Goal: Information Seeking & Learning: Find specific page/section

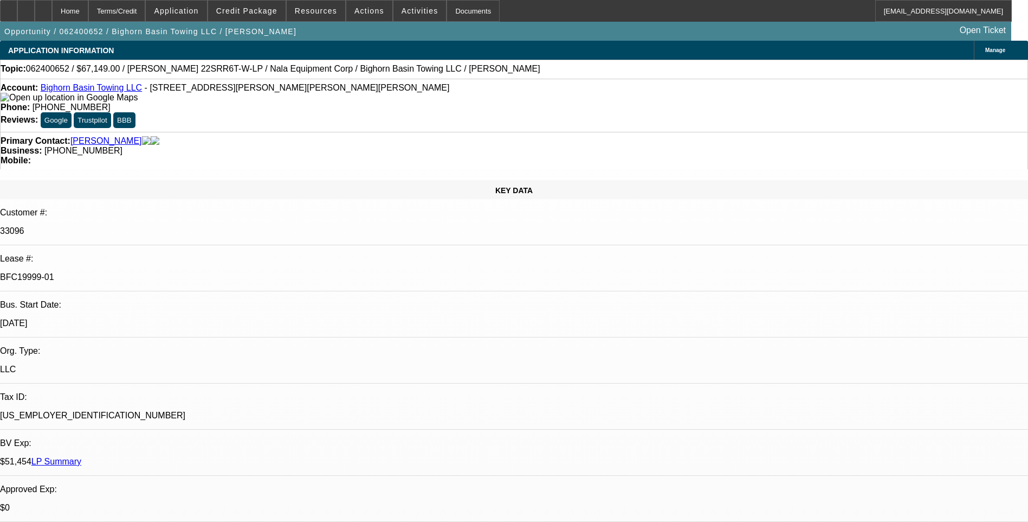
select select "0"
select select "2"
select select "0"
select select "2"
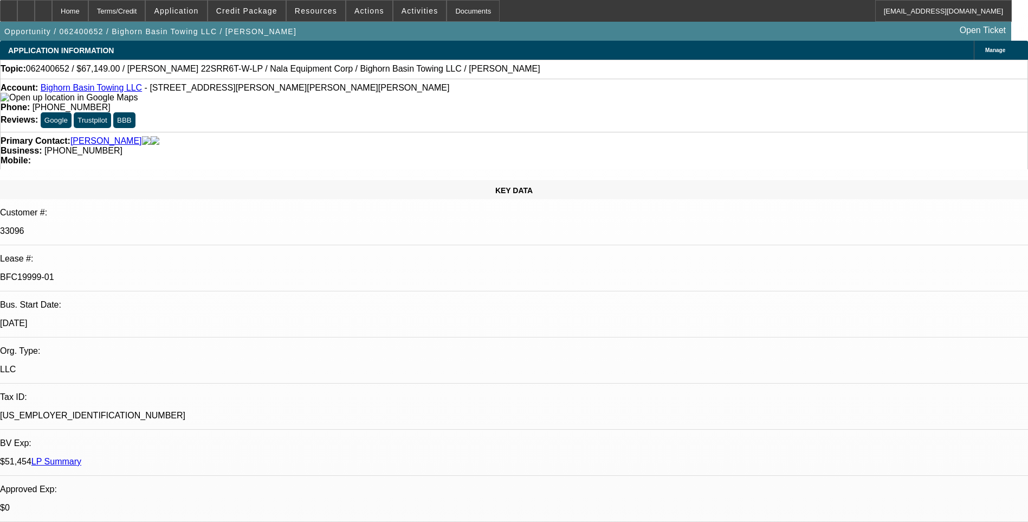
select select "0"
select select "2"
select select "0"
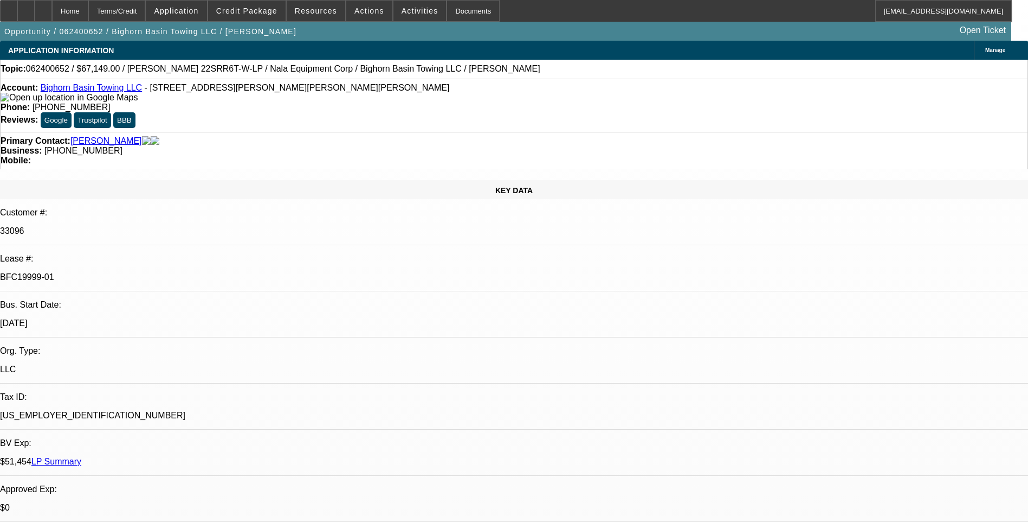
select select "2"
select select "0"
select select "1"
select select "2"
select select "6"
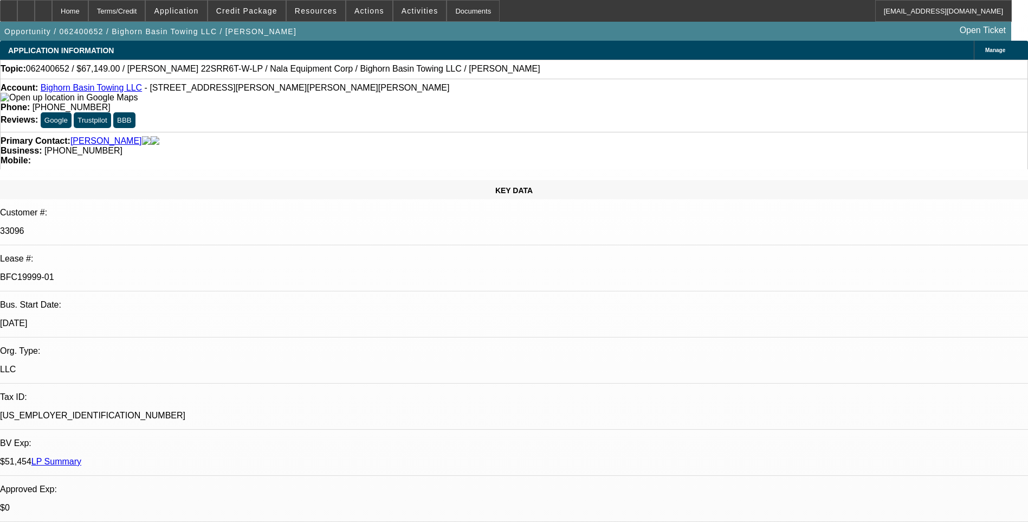
select select "1"
select select "2"
select select "6"
select select "1"
select select "2"
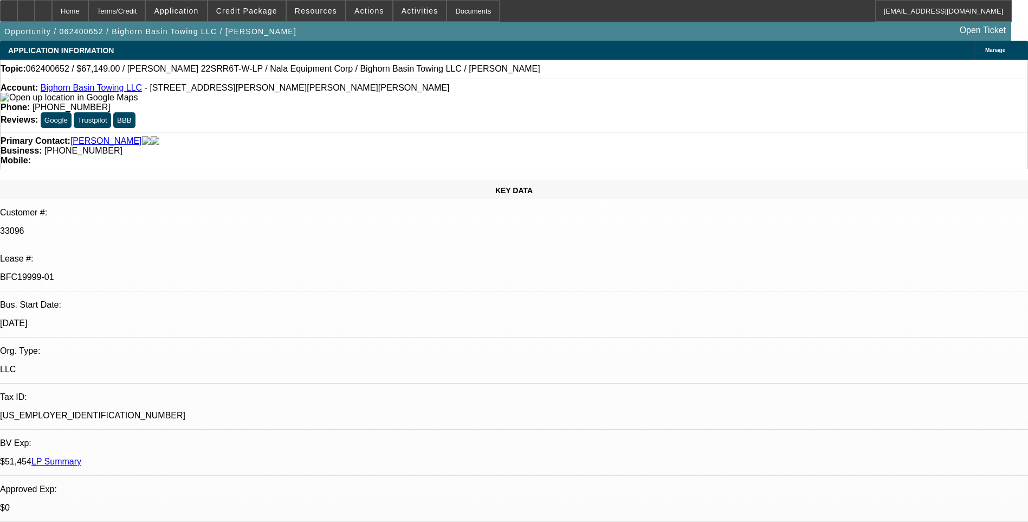
select select "6"
select select "1"
select select "2"
select select "6"
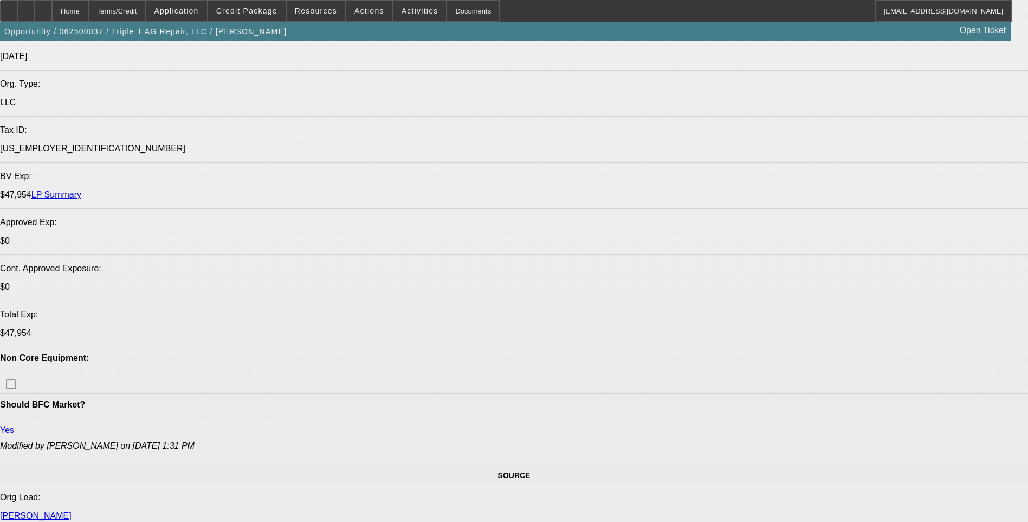
select select "0"
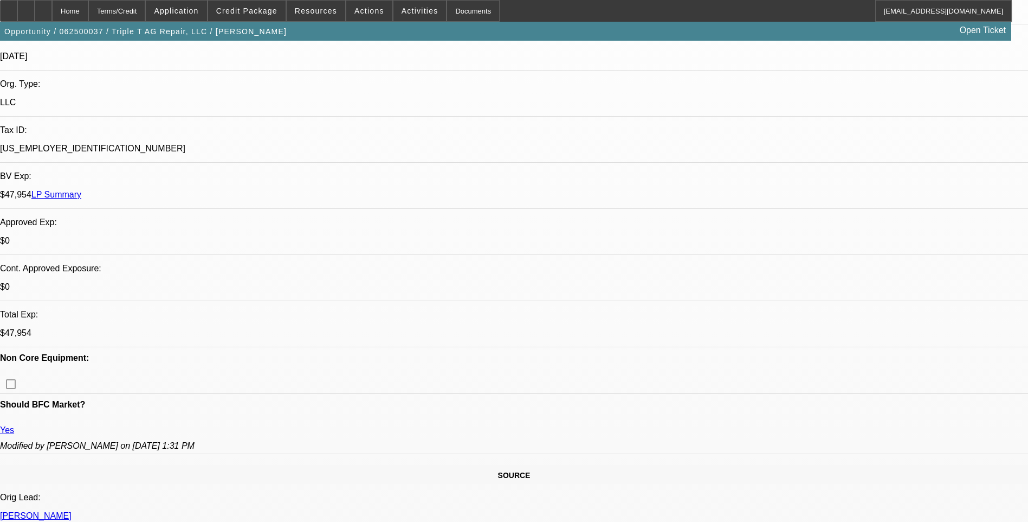
select select "2"
select select "0"
select select "2"
select select "0"
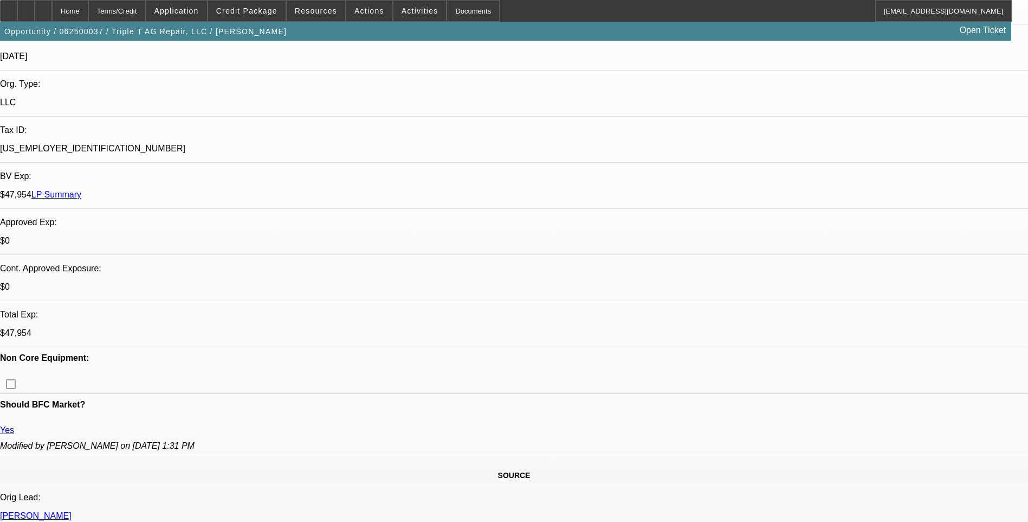
select select "0"
select select "2"
select select "0"
select select "2"
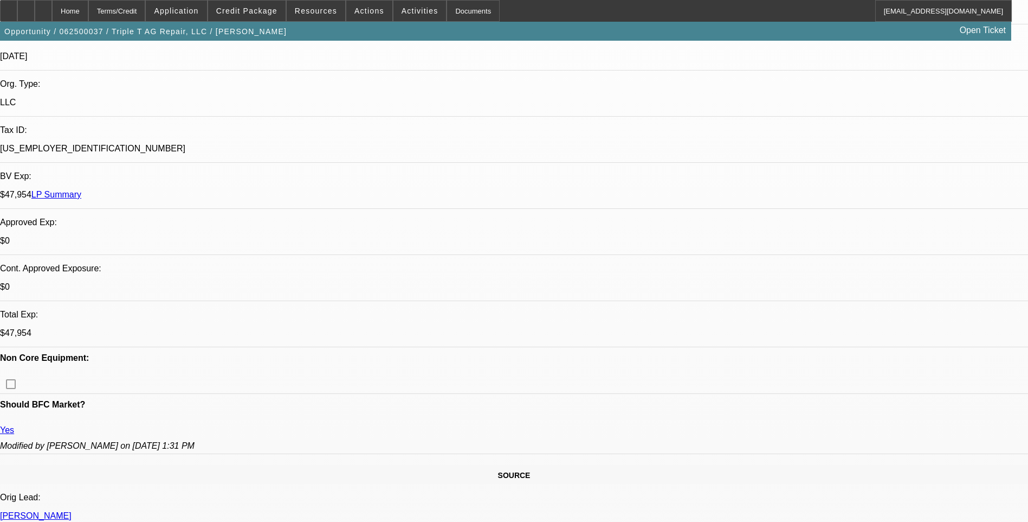
select select "0"
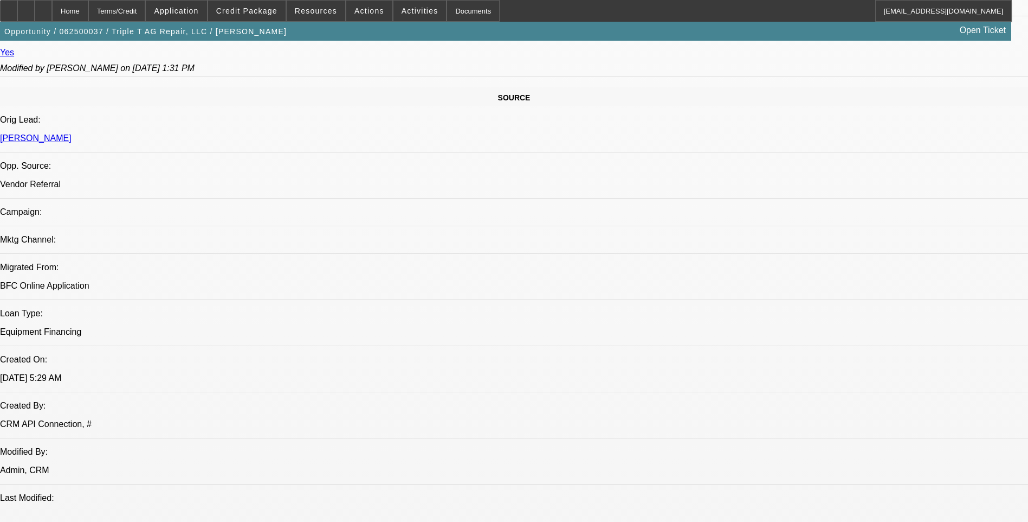
select select "1"
select select "2"
select select "6"
select select "1"
select select "2"
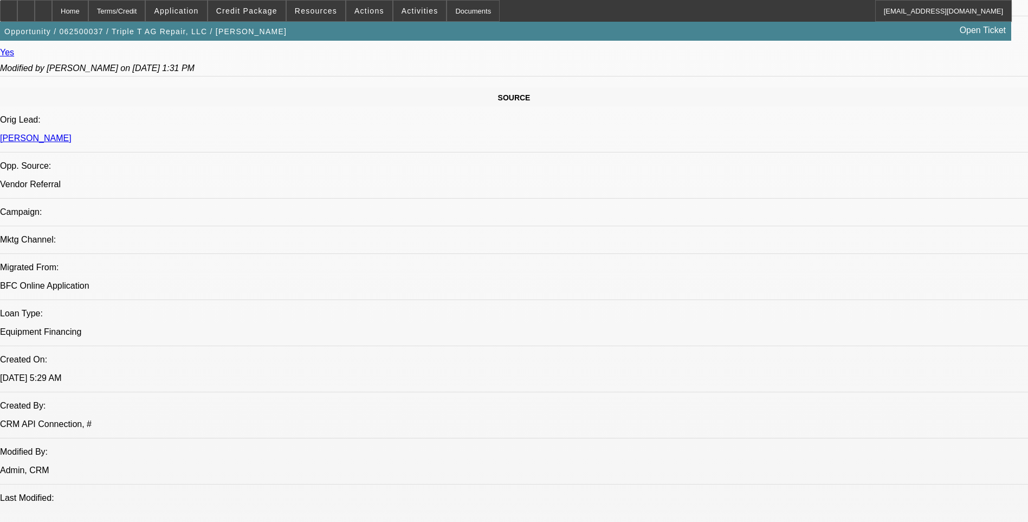
select select "6"
select select "1"
select select "2"
select select "6"
select select "1"
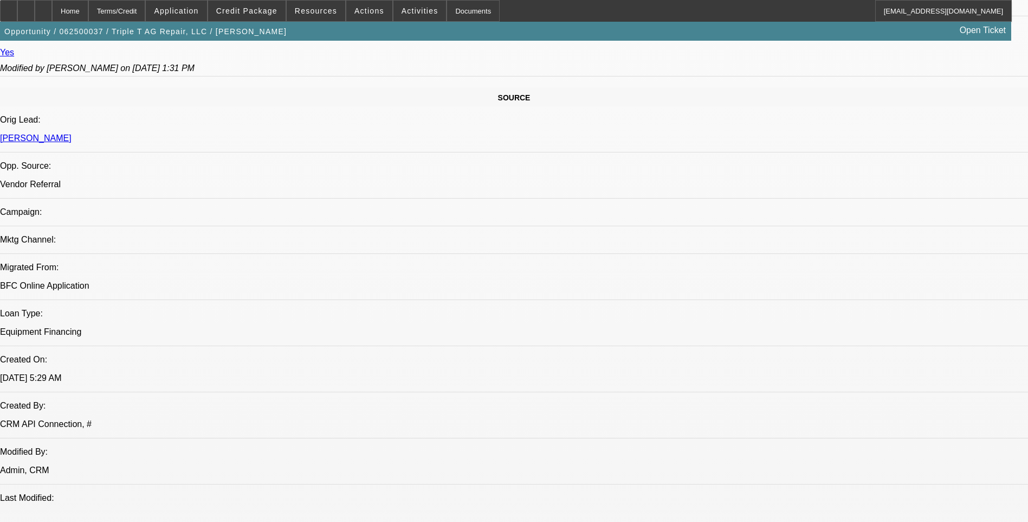
select select "2"
select select "6"
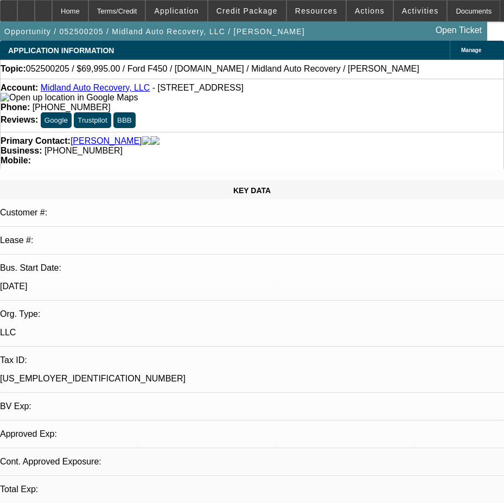
select select "0"
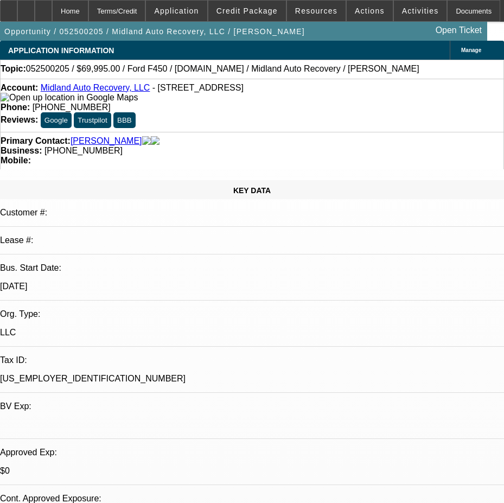
select select "1"
select select "6"
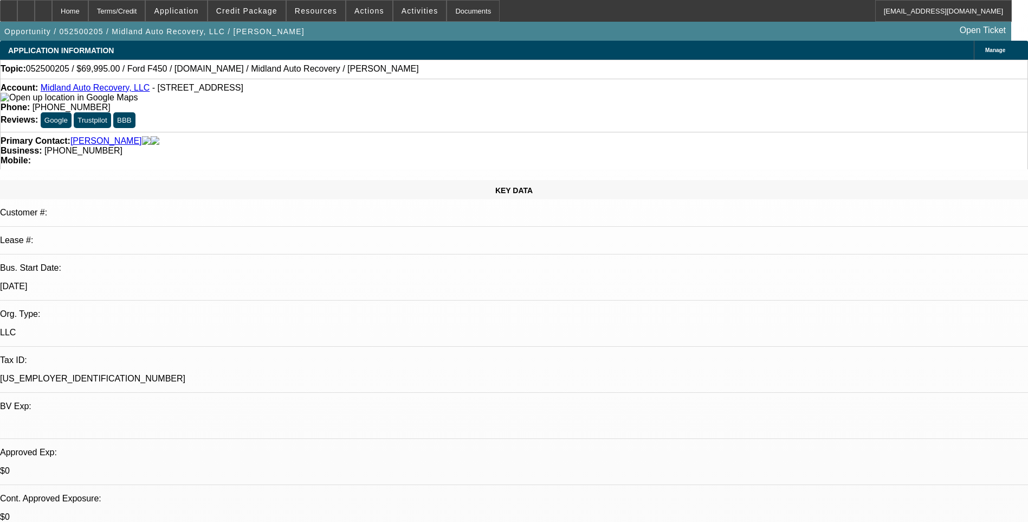
drag, startPoint x: 839, startPoint y: 225, endPoint x: 800, endPoint y: 221, distance: 39.2
drag, startPoint x: 800, startPoint y: 221, endPoint x: 751, endPoint y: 236, distance: 50.6
drag, startPoint x: 731, startPoint y: 248, endPoint x: 838, endPoint y: 256, distance: 107.1
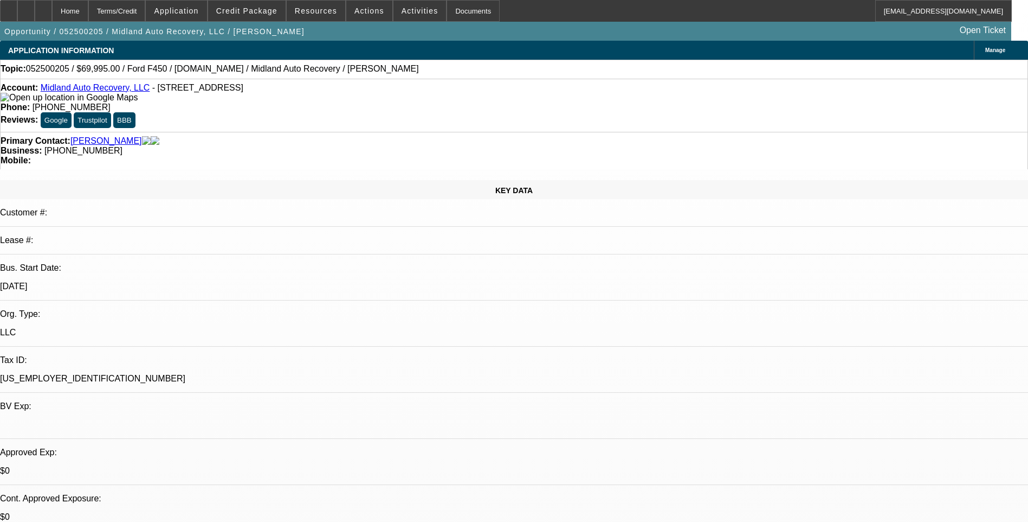
drag, startPoint x: 838, startPoint y: 256, endPoint x: 814, endPoint y: 256, distance: 23.9
copy div "[URL][DOMAIN_NAME][PERSON_NAME]"
click at [245, 13] on span "Credit Package" at bounding box center [246, 11] width 61 height 9
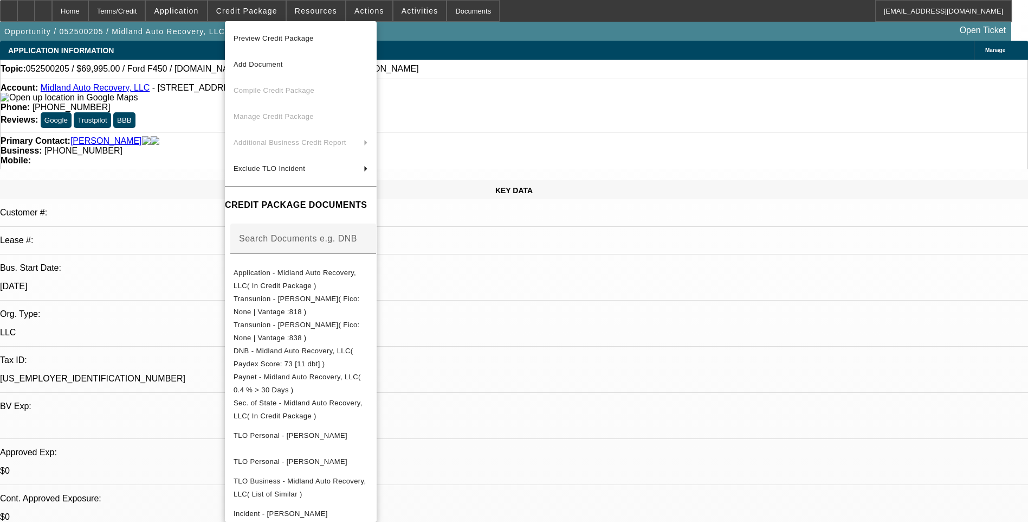
click at [582, 349] on div at bounding box center [514, 261] width 1028 height 522
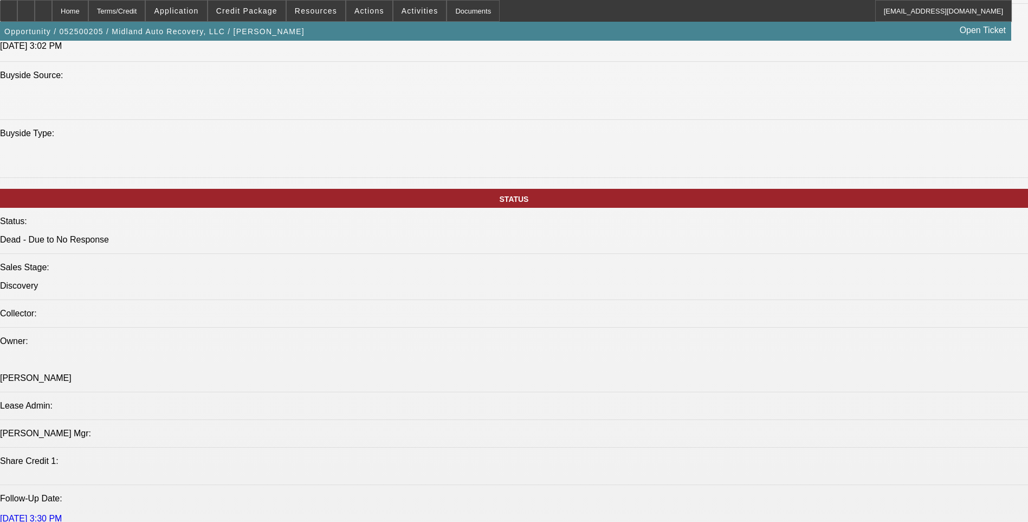
scroll to position [1410, 0]
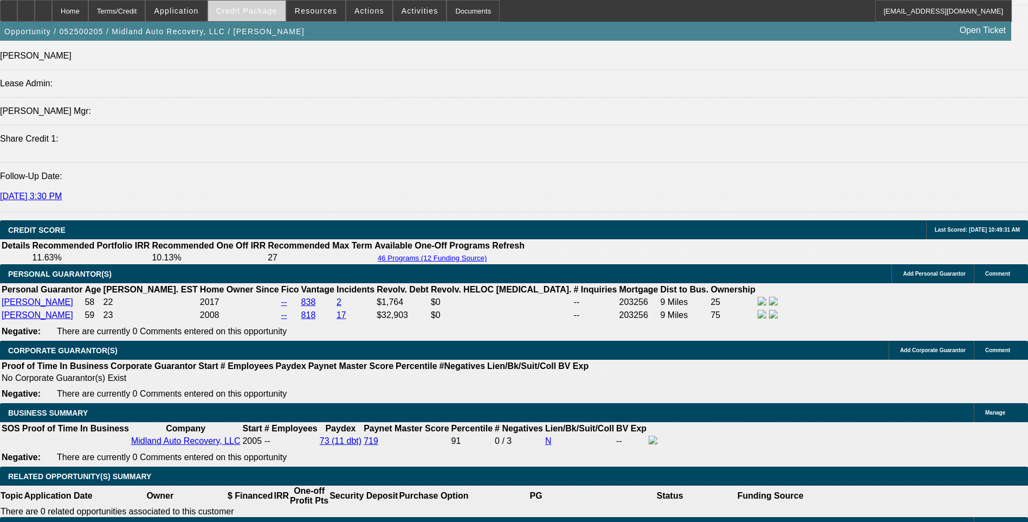
click at [252, 10] on span "Credit Package" at bounding box center [246, 11] width 61 height 9
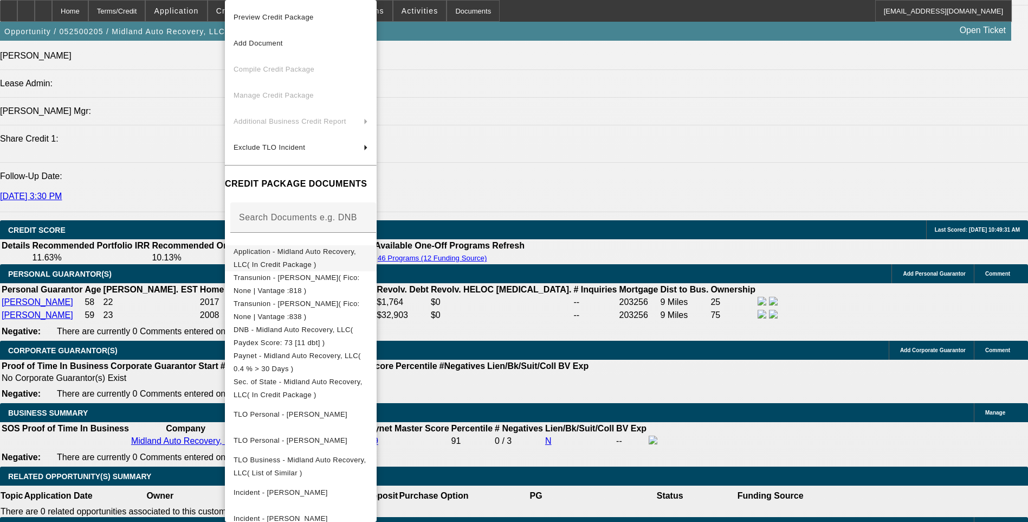
click at [327, 258] on span "Application - Midland Auto Recovery, LLC( In Credit Package )" at bounding box center [301, 258] width 134 height 26
